Goal: Information Seeking & Learning: Understand process/instructions

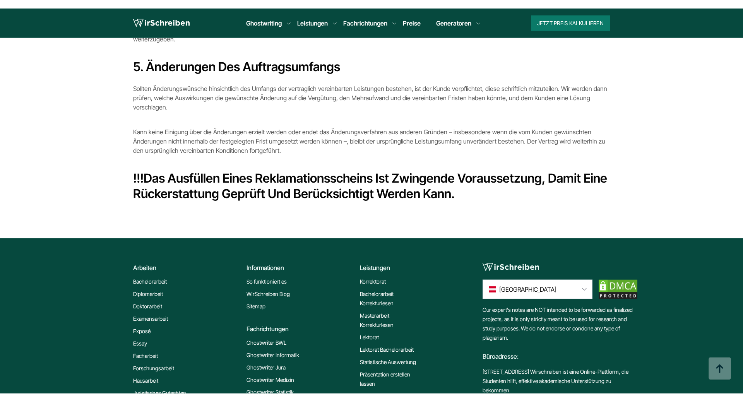
scroll to position [806, 0]
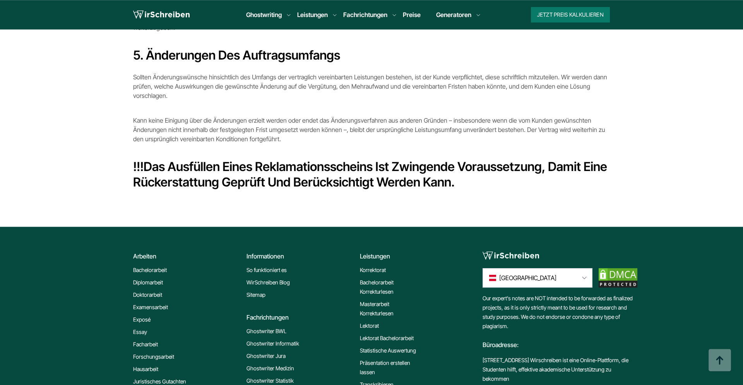
click at [321, 159] on b "Das Ausfüllen eines Reklamationsscheins ist zwingende Voraussetzung, damit eine…" at bounding box center [370, 174] width 474 height 31
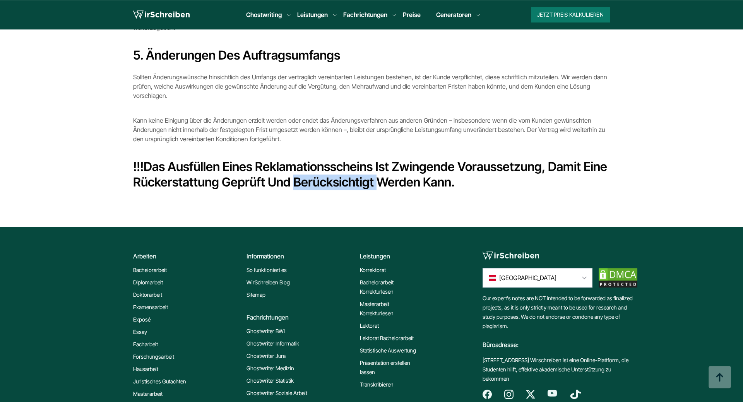
click at [321, 159] on b "Das Ausfüllen eines Reklamationsscheins ist zwingende Voraussetzung, damit eine…" at bounding box center [370, 174] width 474 height 31
click at [328, 159] on b "Das Ausfüllen eines Reklamationsscheins ist zwingende Voraussetzung, damit eine…" at bounding box center [370, 174] width 474 height 31
copy b "Reklamationsscheins"
click at [357, 159] on b "Das Ausfüllen eines Reklamationsscheins ist zwingende Voraussetzung, damit eine…" at bounding box center [370, 174] width 474 height 31
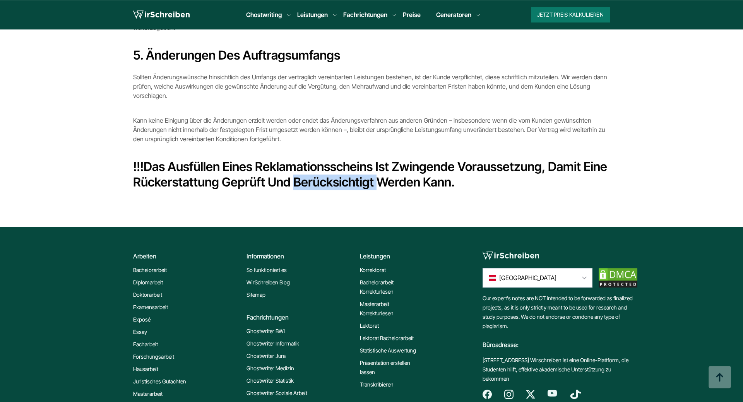
click at [357, 159] on b "Das Ausfüllen eines Reklamationsscheins ist zwingende Voraussetzung, damit eine…" at bounding box center [370, 174] width 474 height 31
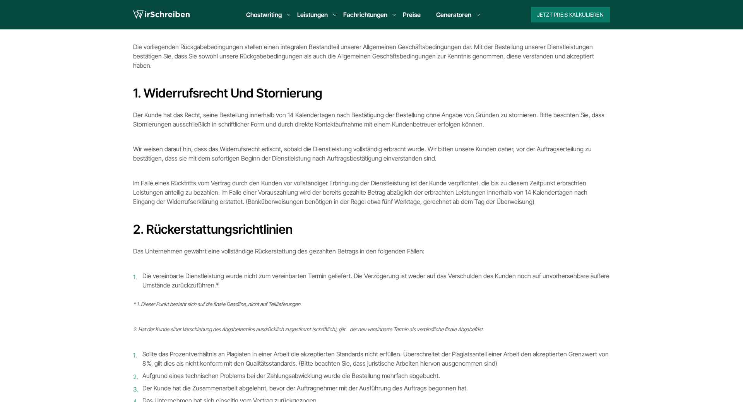
scroll to position [0, 0]
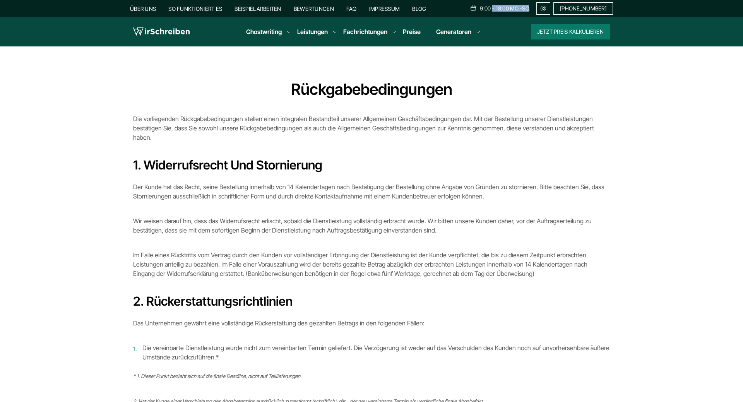
drag, startPoint x: 529, startPoint y: 9, endPoint x: 494, endPoint y: 14, distance: 35.2
click at [494, 14] on div "9:00 - 18:00 Mo.-So." at bounding box center [500, 8] width 60 height 12
click at [493, 96] on h1 "Rückgabebedingungen" at bounding box center [371, 89] width 477 height 19
